Goal: Check status: Check status

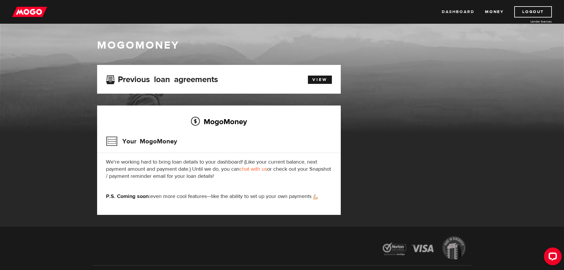
click at [464, 10] on link "Dashboard" at bounding box center [458, 11] width 33 height 11
click at [456, 12] on link "Dashboard" at bounding box center [458, 11] width 33 height 11
drag, startPoint x: 549, startPoint y: 256, endPoint x: 1088, endPoint y: 501, distance: 592.0
click at [549, 256] on div "Open LiveChat chat widget" at bounding box center [553, 256] width 10 height 10
click at [409, 189] on div "MogoMoney Your MogoMoney application Expired Your MogoMoney credit decision has…" at bounding box center [282, 146] width 379 height 162
